Goal: Task Accomplishment & Management: Manage account settings

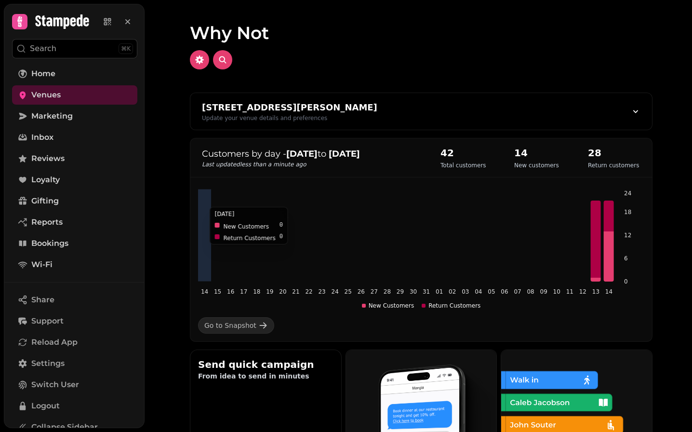
click at [598, 249] on icon at bounding box center [596, 238] width 10 height 77
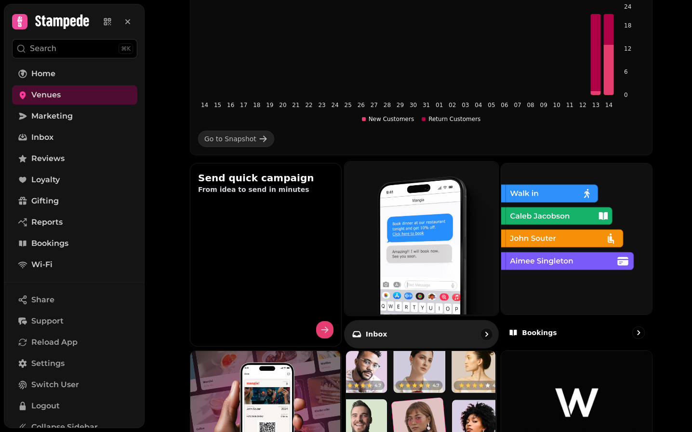
scroll to position [209, 0]
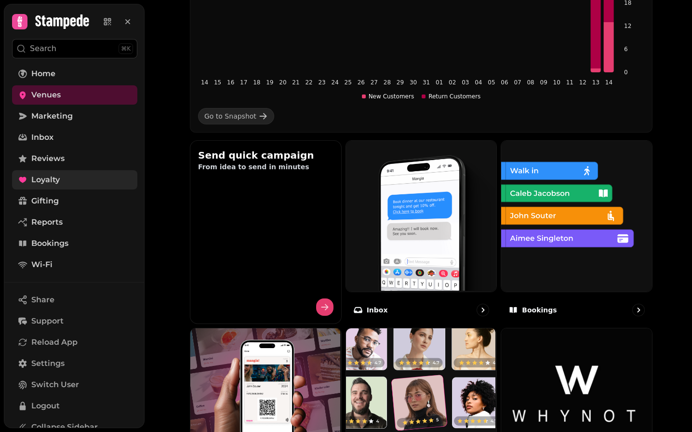
click at [47, 183] on span "Loyalty" at bounding box center [45, 180] width 28 height 12
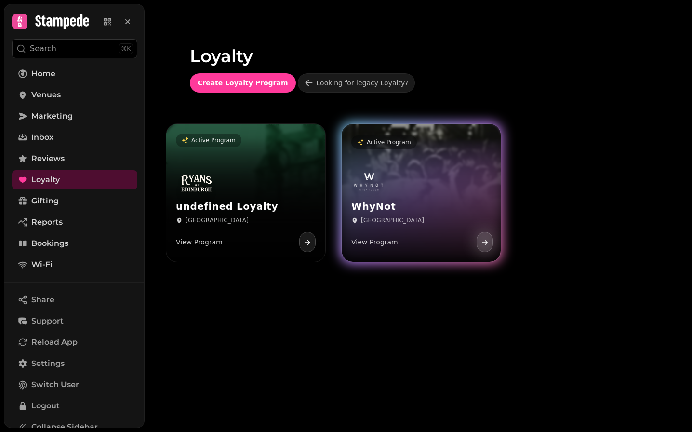
click at [445, 177] on div "WhyNot Edinburgh View Program" at bounding box center [421, 212] width 159 height 100
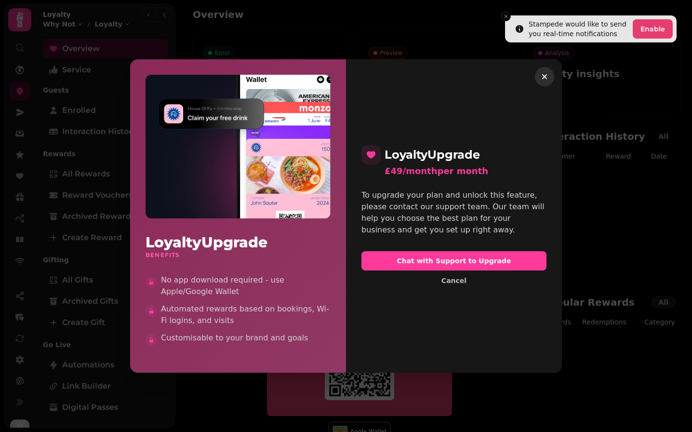
click at [545, 80] on icon "button" at bounding box center [545, 77] width 10 height 10
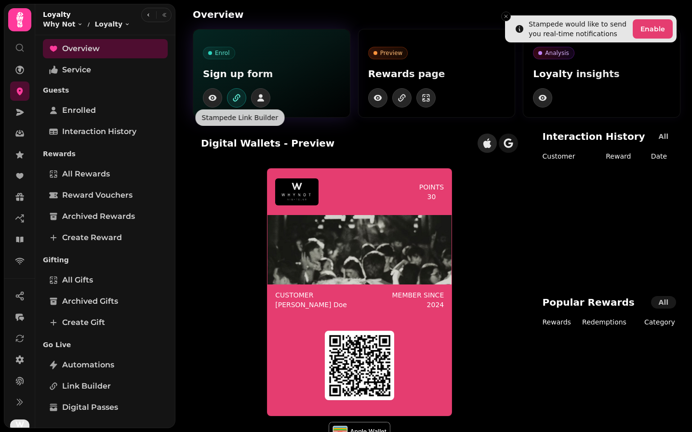
click at [236, 98] on icon "button" at bounding box center [237, 98] width 10 height 10
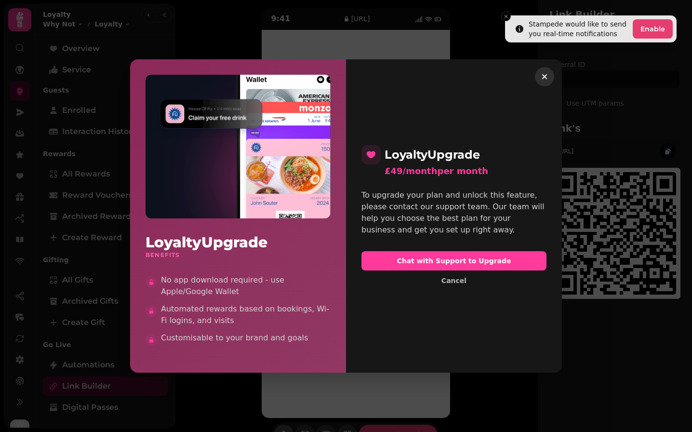
click at [544, 75] on icon "button" at bounding box center [545, 77] width 10 height 10
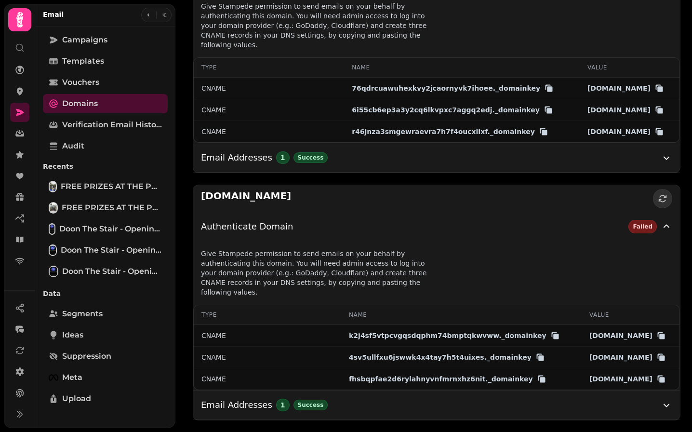
scroll to position [659, 0]
